Goal: Task Accomplishment & Management: Manage account settings

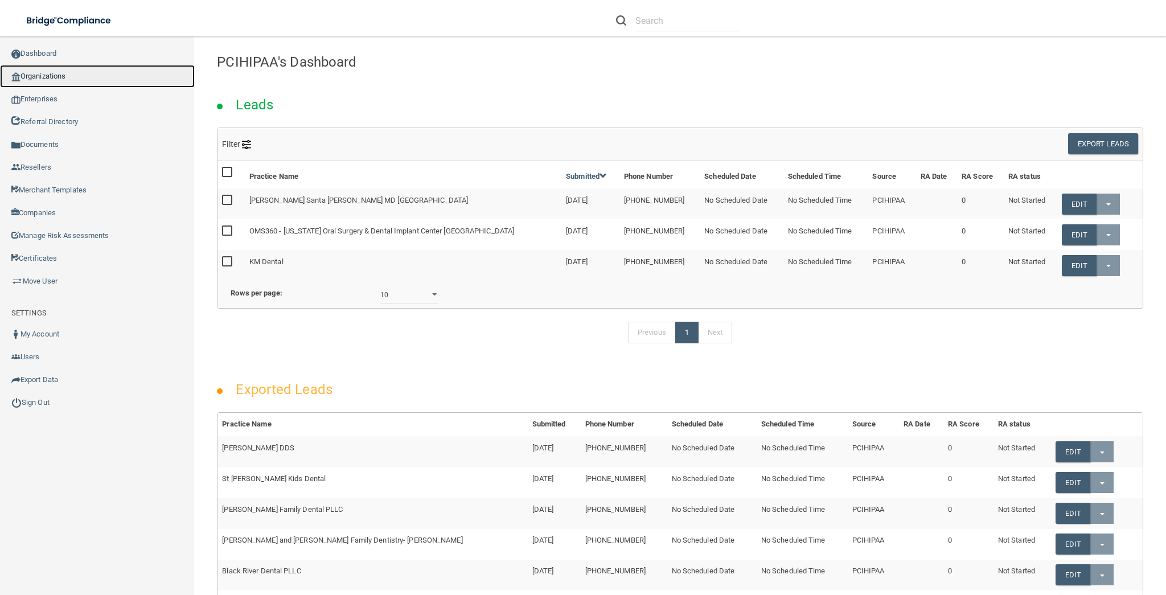
click at [87, 77] on link "Organizations" at bounding box center [97, 76] width 195 height 23
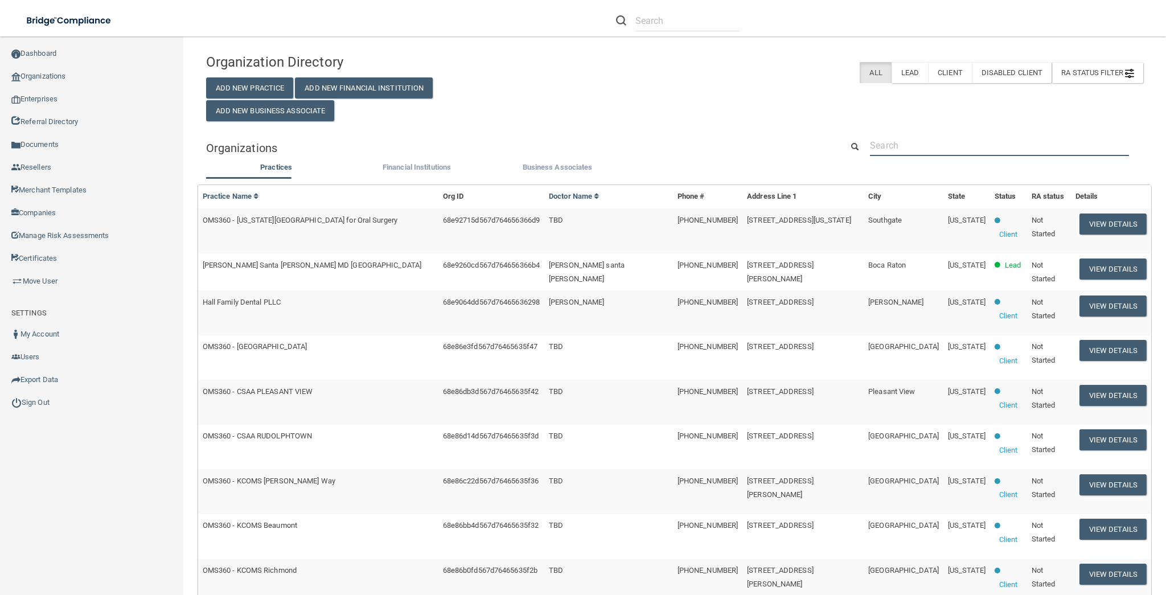
click at [899, 137] on input "text" at bounding box center [999, 145] width 259 height 21
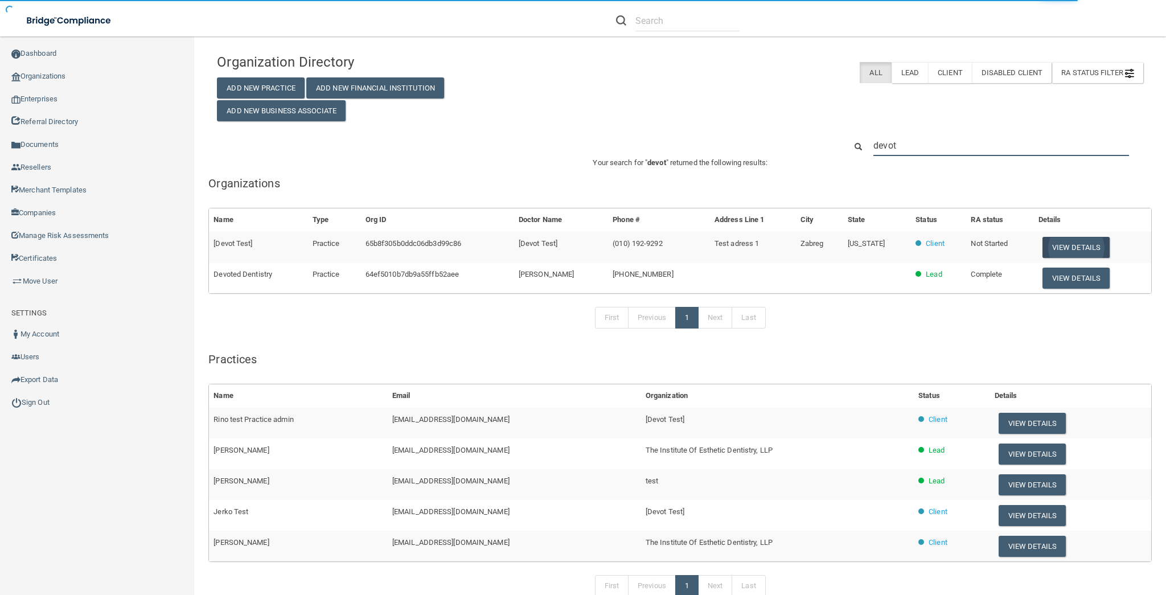
type input "devot"
click at [1058, 244] on button "View Details" at bounding box center [1075, 247] width 67 height 21
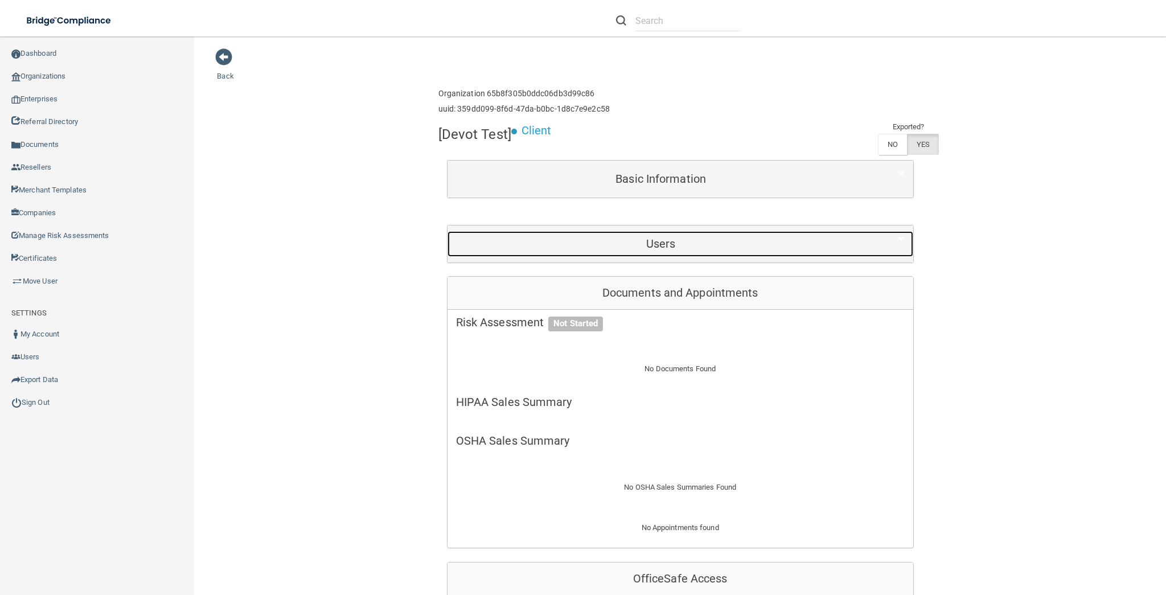
click at [642, 239] on h5 "Users" at bounding box center [661, 243] width 410 height 13
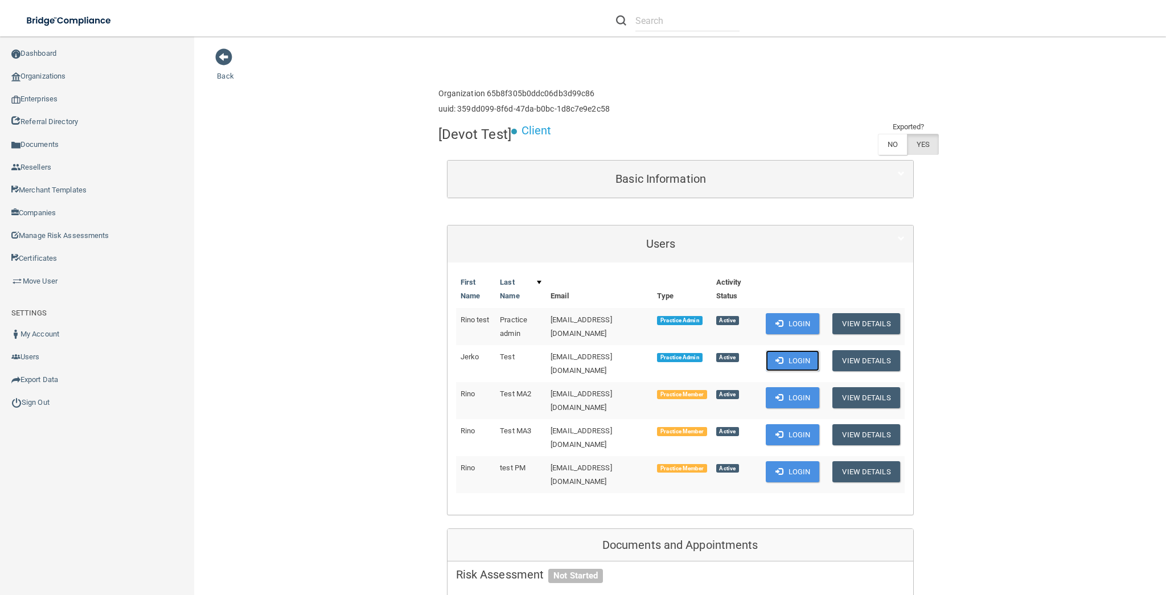
click at [791, 355] on button "Login" at bounding box center [793, 360] width 54 height 21
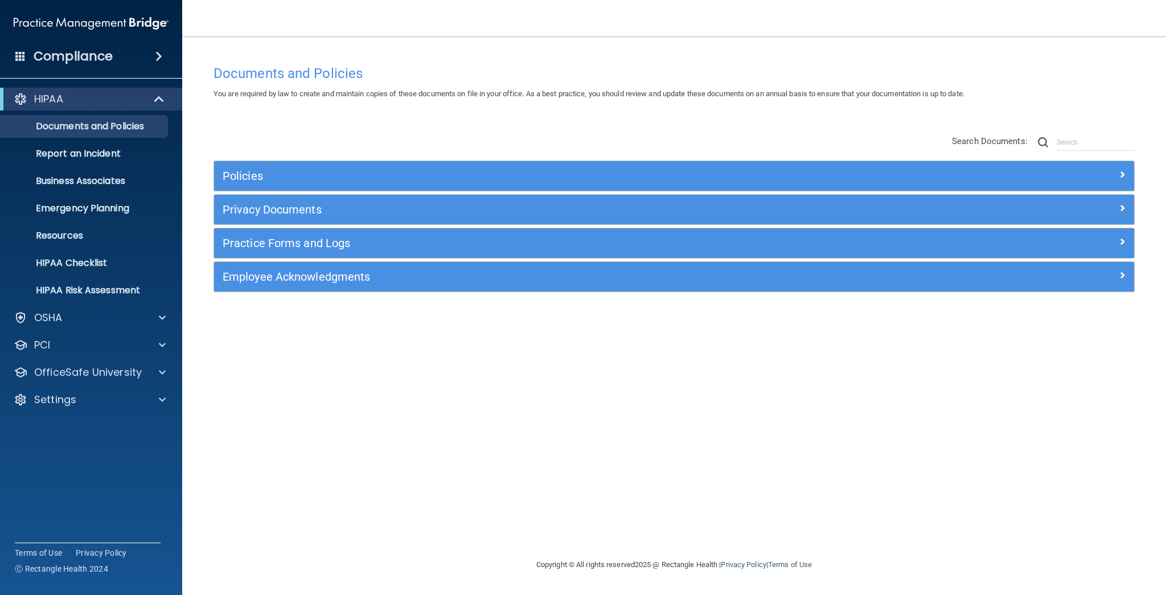
click at [399, 350] on div "Documents and Policies You are required by law to create and maintain copies of…" at bounding box center [674, 308] width 938 height 499
click at [96, 405] on div "Settings" at bounding box center [75, 400] width 141 height 14
click at [80, 457] on p "My Users" at bounding box center [84, 454] width 155 height 11
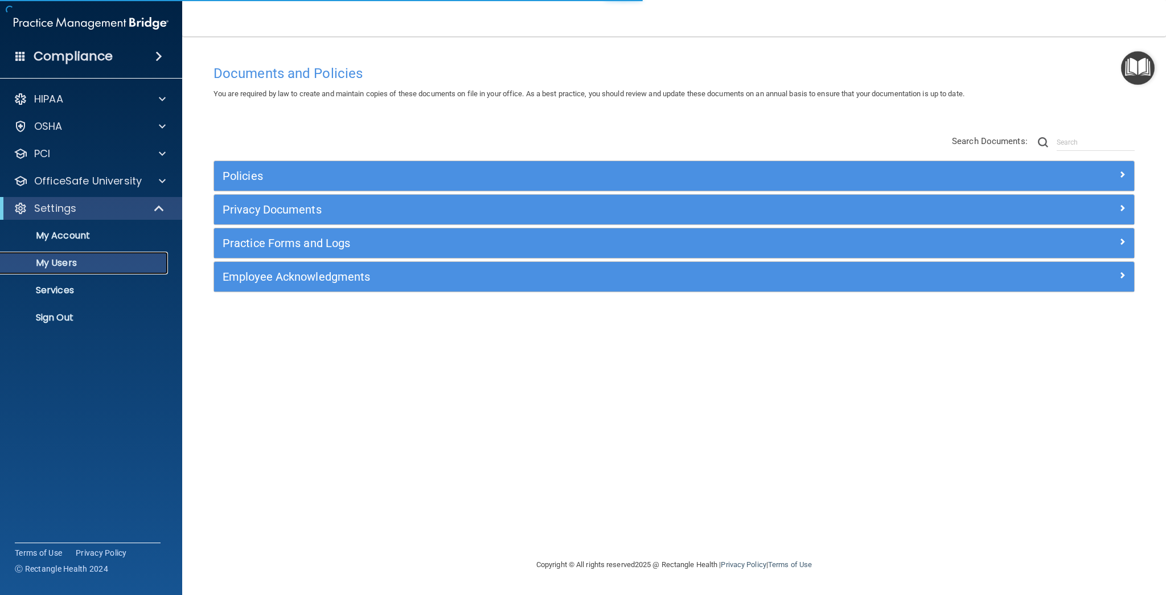
select select "20"
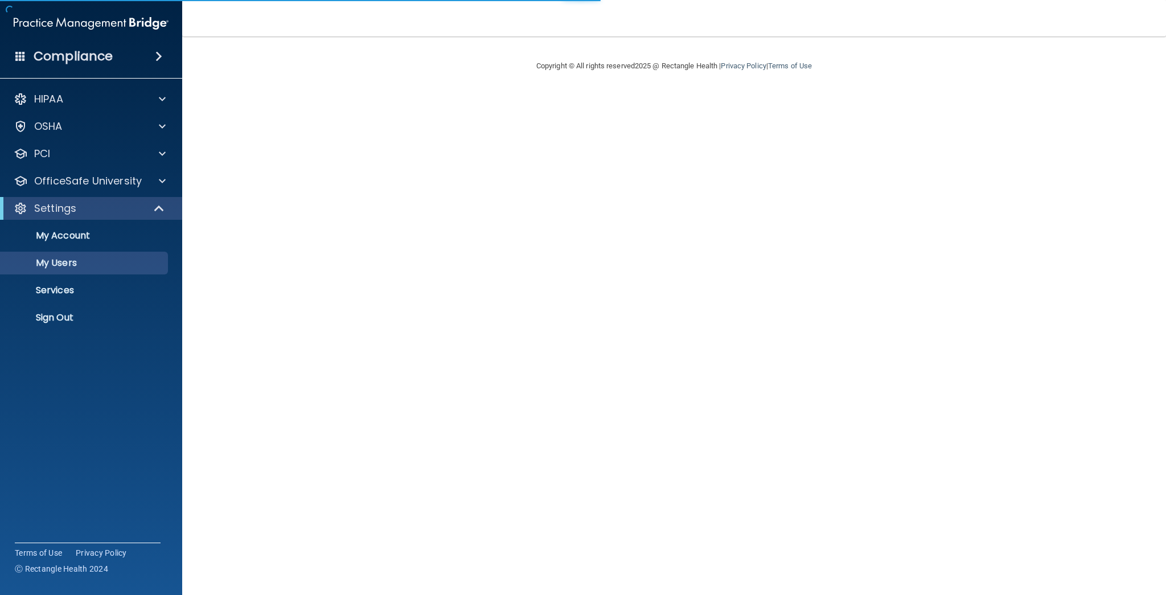
select select "20"
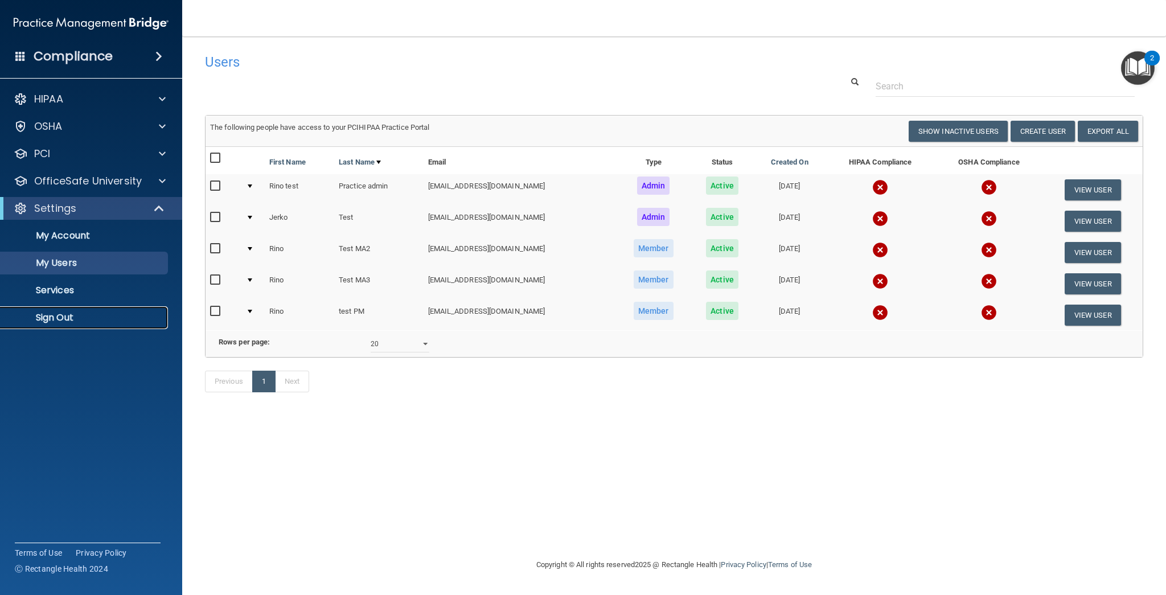
click at [63, 326] on link "Sign Out" at bounding box center [78, 317] width 179 height 23
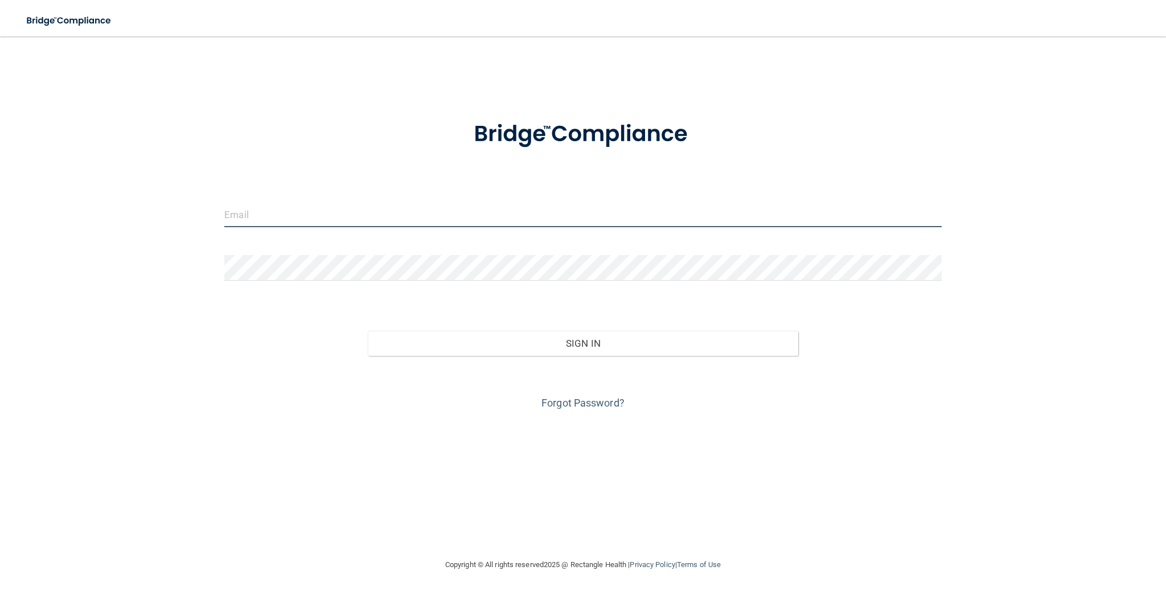
type input "jerko.culina@devot.team"
